Goal: Check status: Check status

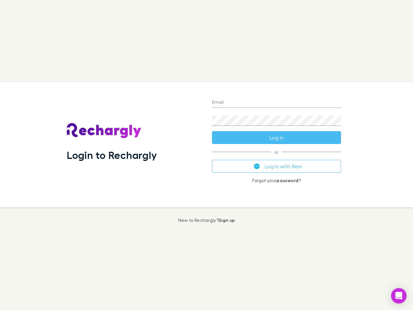
click at [206, 155] on div "Login to Rechargly" at bounding box center [134, 144] width 145 height 125
click at [276, 103] on input "Email" at bounding box center [276, 102] width 129 height 10
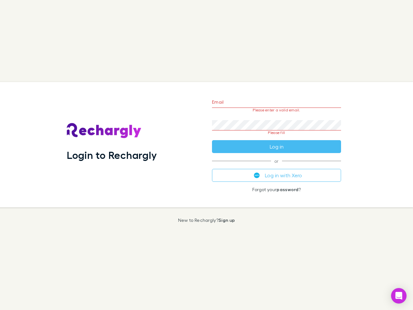
click at [276, 137] on form "Email Please enter a valid email. Password Please fill Log in" at bounding box center [276, 122] width 129 height 61
click at [276, 166] on div "Email Please enter a valid email. Password Please fill Log in or Log in with Xe…" at bounding box center [276, 144] width 139 height 125
click at [399, 295] on icon "Open Intercom Messenger" at bounding box center [398, 295] width 7 height 8
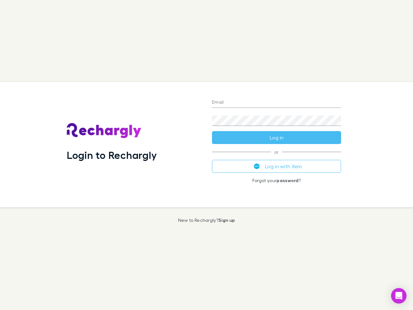
click at [206, 155] on div "Login to Rechargly" at bounding box center [134, 144] width 145 height 125
click at [276, 103] on input "Email" at bounding box center [276, 102] width 129 height 10
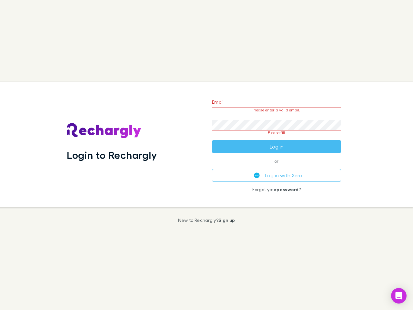
click at [276, 137] on form "Email Please enter a valid email. Password Please fill Log in" at bounding box center [276, 122] width 129 height 61
click at [276, 166] on div "Email Please enter a valid email. Password Please fill Log in or Log in with Xe…" at bounding box center [276, 144] width 139 height 125
click at [399, 295] on icon "Open Intercom Messenger" at bounding box center [398, 295] width 7 height 8
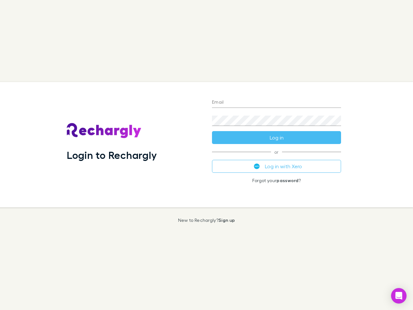
click at [206, 155] on div "Login to Rechargly" at bounding box center [134, 144] width 145 height 125
click at [276, 103] on input "Email" at bounding box center [276, 102] width 129 height 10
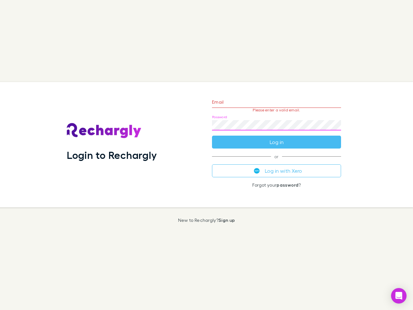
click at [276, 137] on form "Email Please enter a valid email. Password Log in" at bounding box center [276, 120] width 129 height 56
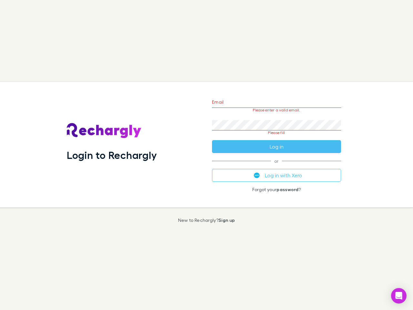
click at [276, 166] on div "Email Please enter a valid email. Password Please fill Log in or Log in with Xe…" at bounding box center [276, 144] width 139 height 125
click at [399, 295] on icon "Open Intercom Messenger" at bounding box center [398, 295] width 7 height 8
